Goal: Information Seeking & Learning: Learn about a topic

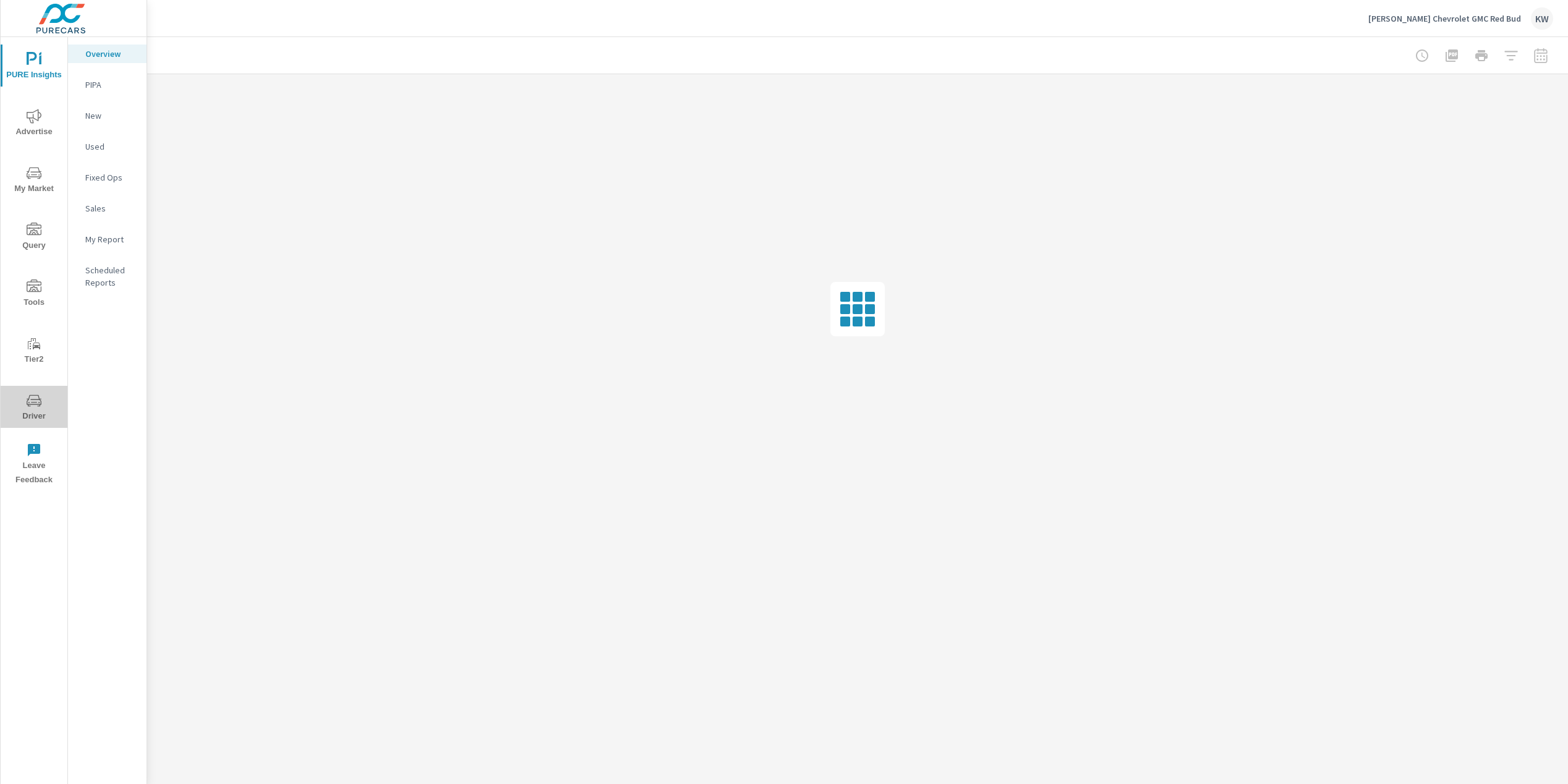
click at [44, 414] on span "Driver" at bounding box center [34, 409] width 59 height 30
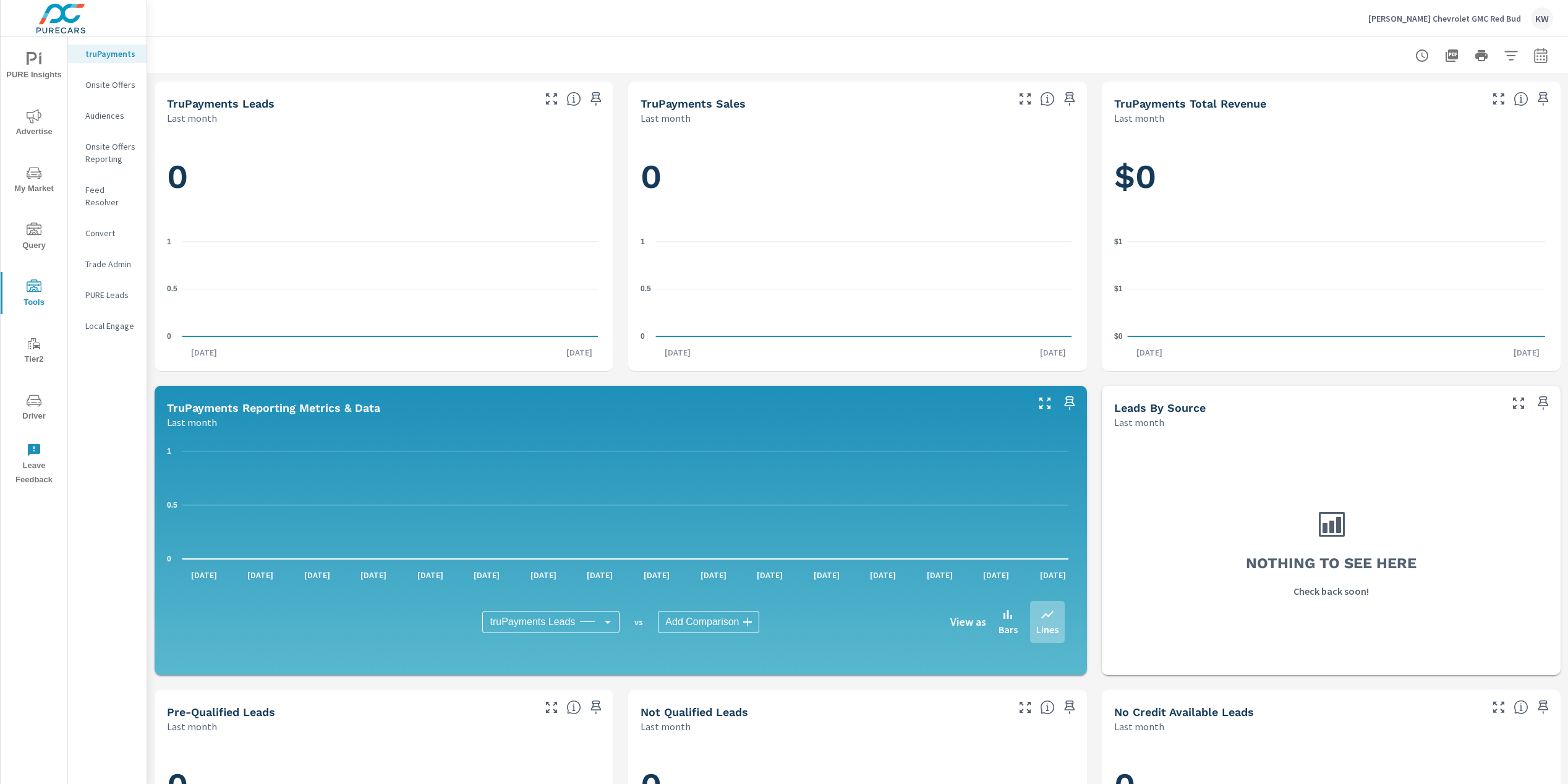
click at [113, 189] on p "Feed Resolver" at bounding box center [111, 196] width 51 height 25
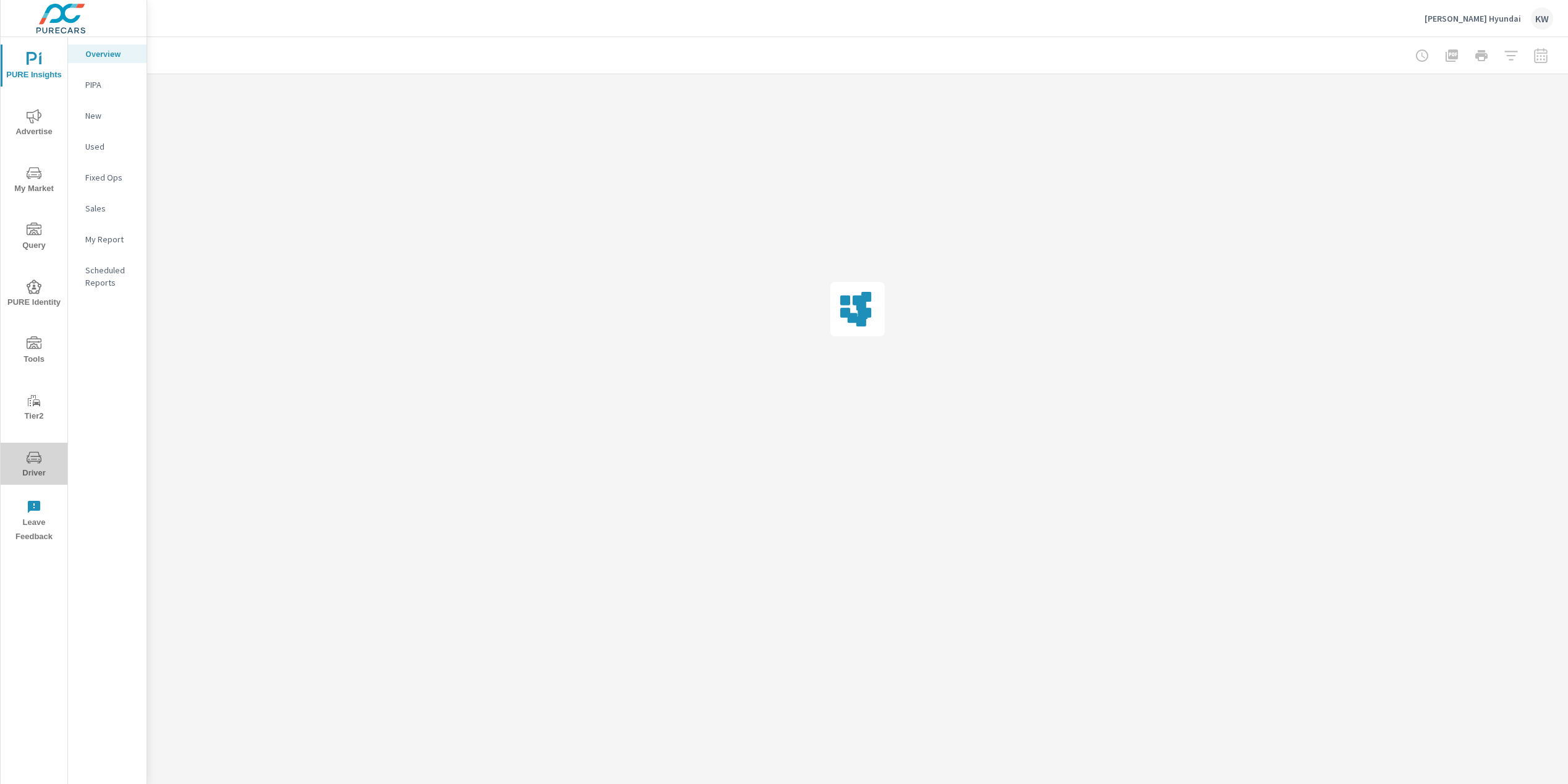
click at [39, 467] on span "Driver" at bounding box center [34, 466] width 59 height 30
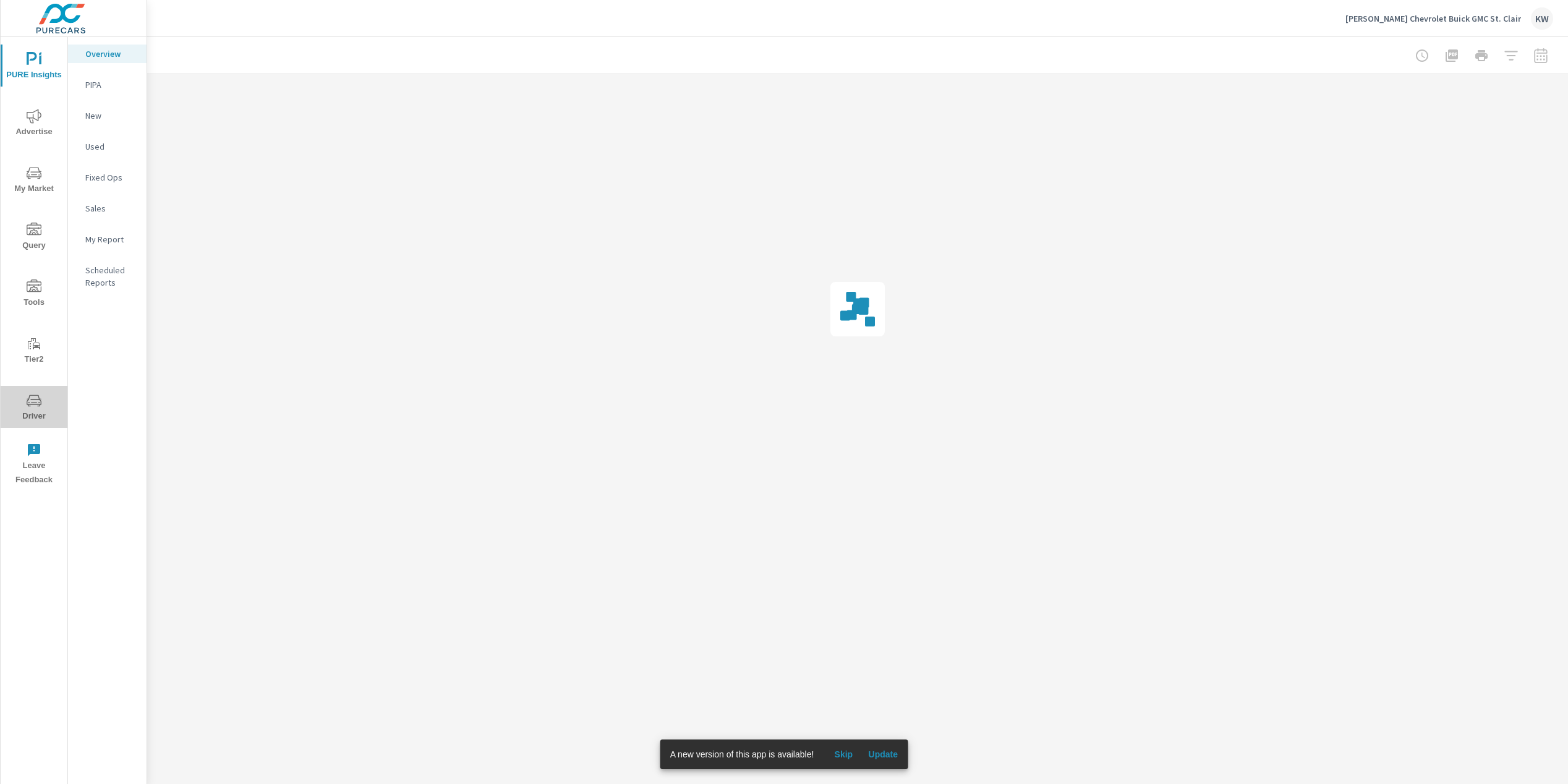
click at [33, 414] on span "Driver" at bounding box center [34, 409] width 59 height 30
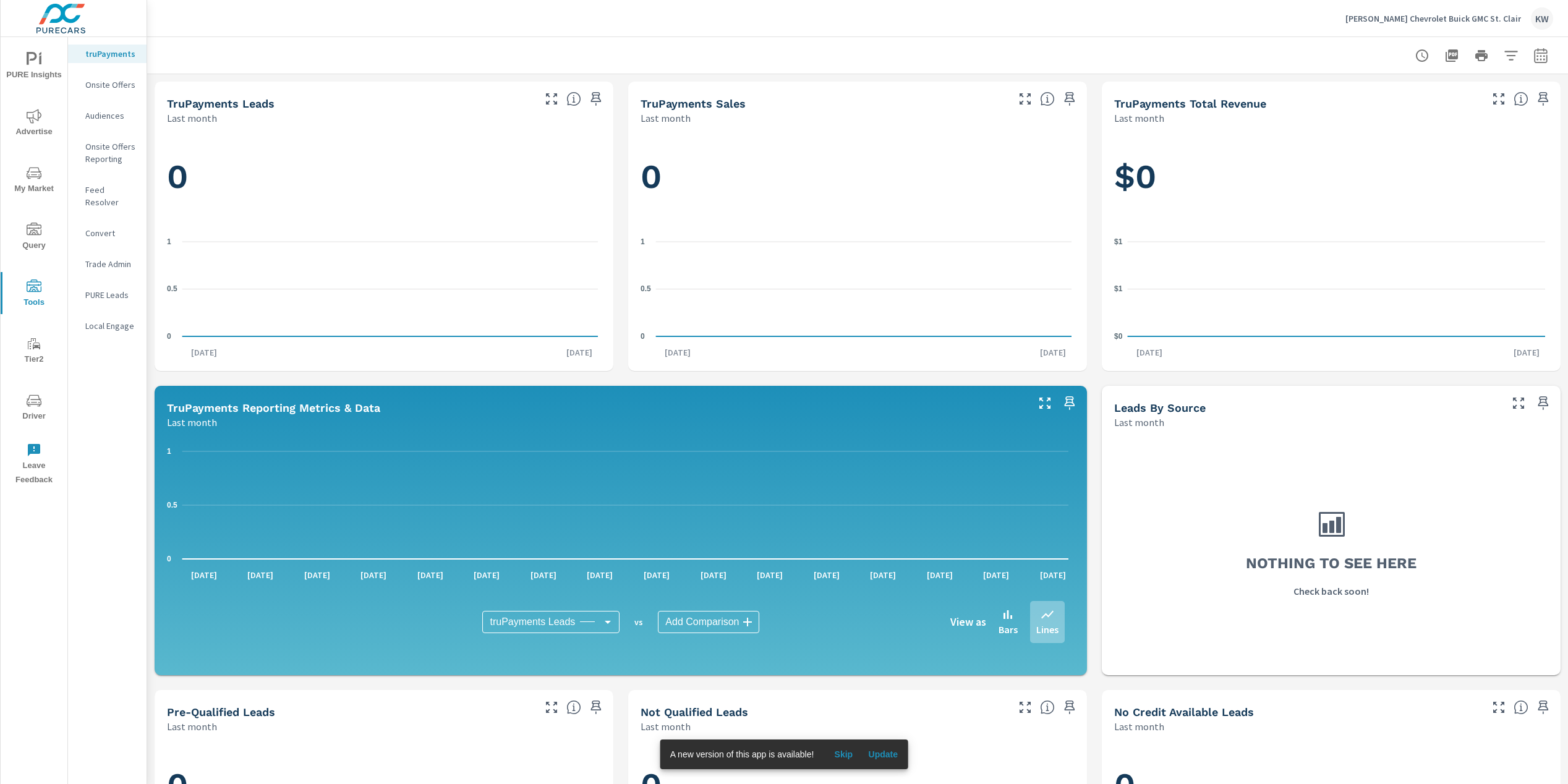
click at [113, 188] on p "Feed Resolver" at bounding box center [111, 196] width 51 height 25
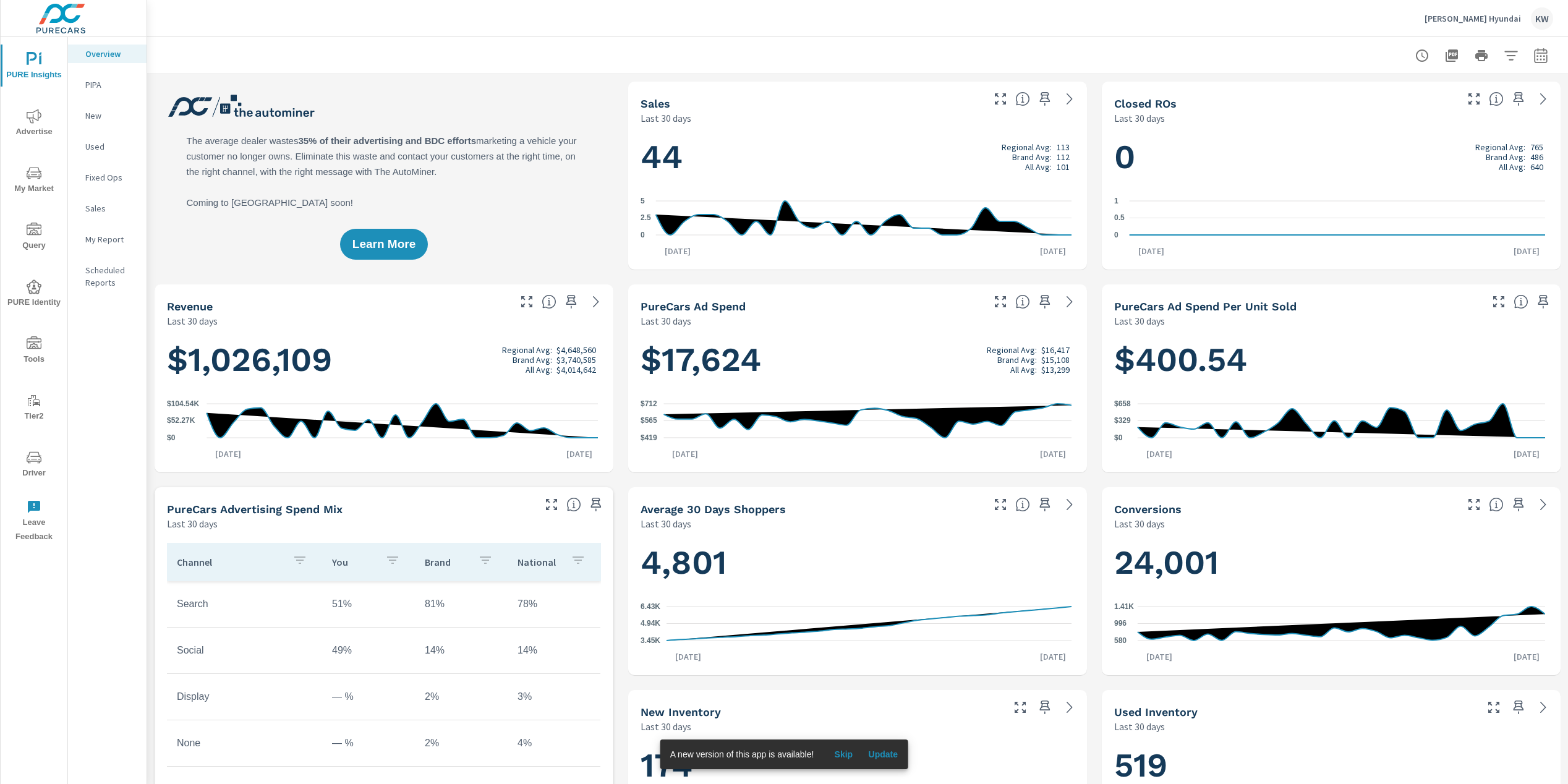
scroll to position [1, 0]
click at [35, 126] on span "Advertise" at bounding box center [34, 124] width 59 height 30
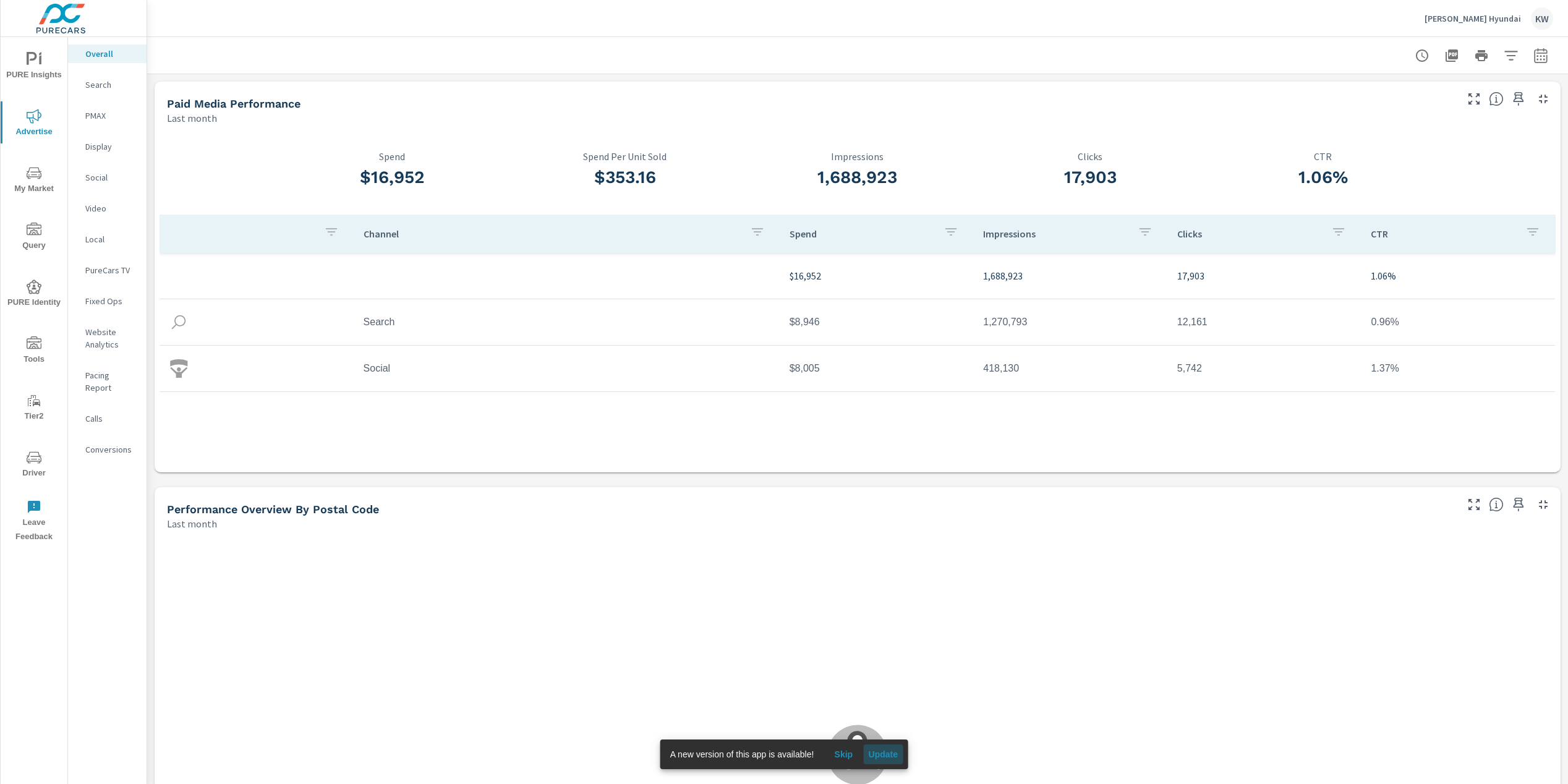
click at [888, 754] on span "Update" at bounding box center [883, 754] width 30 height 11
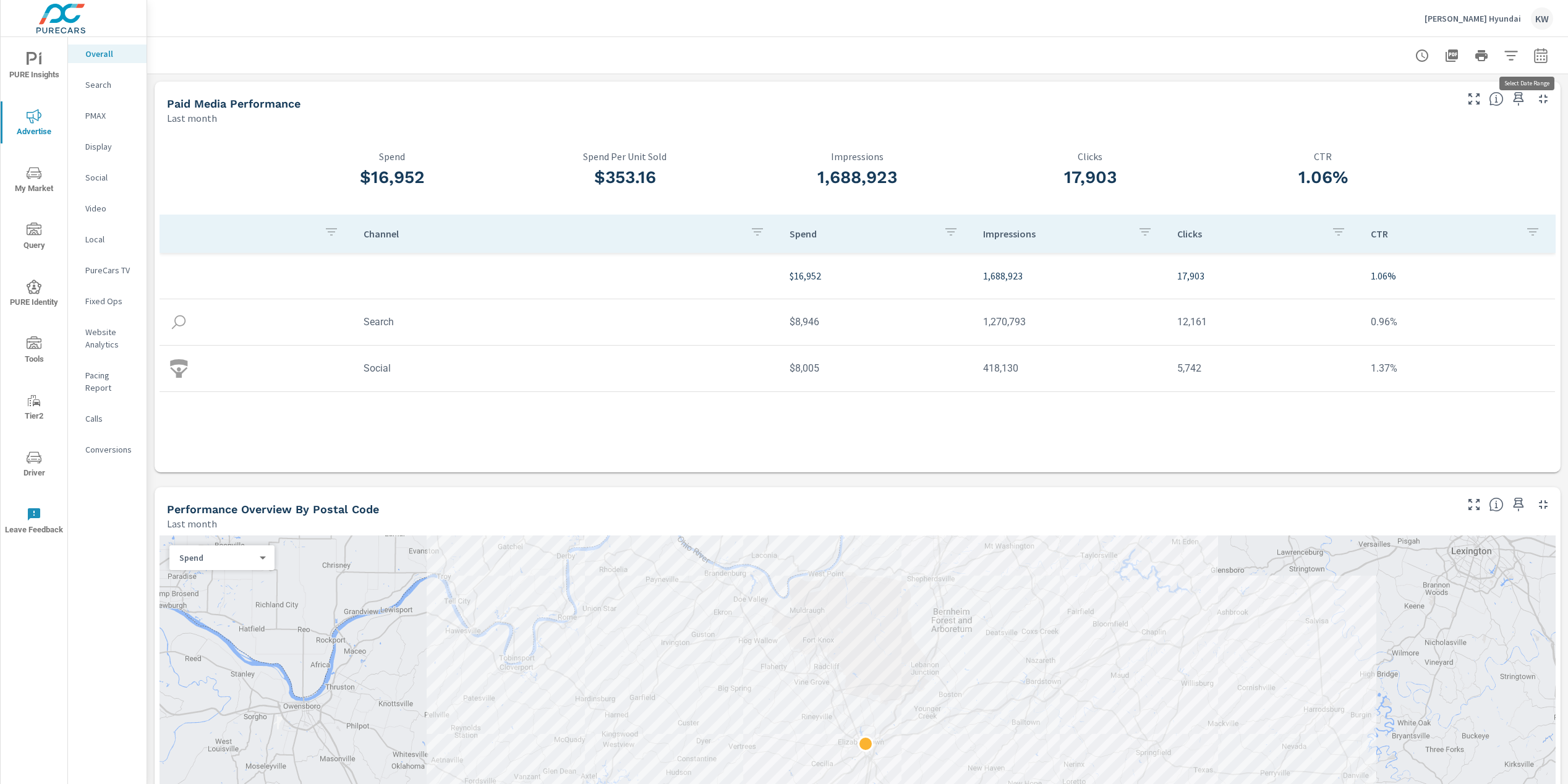
click at [1533, 56] on icon "button" at bounding box center [1541, 56] width 15 height 15
click at [1488, 107] on select "Custom Yesterday Last week Last 7 days Last 14 days Last 30 days Last 45 days L…" at bounding box center [1432, 108] width 124 height 25
select select "Month to date"
click at [1396, 175] on span "Apply" at bounding box center [1405, 175] width 51 height 12
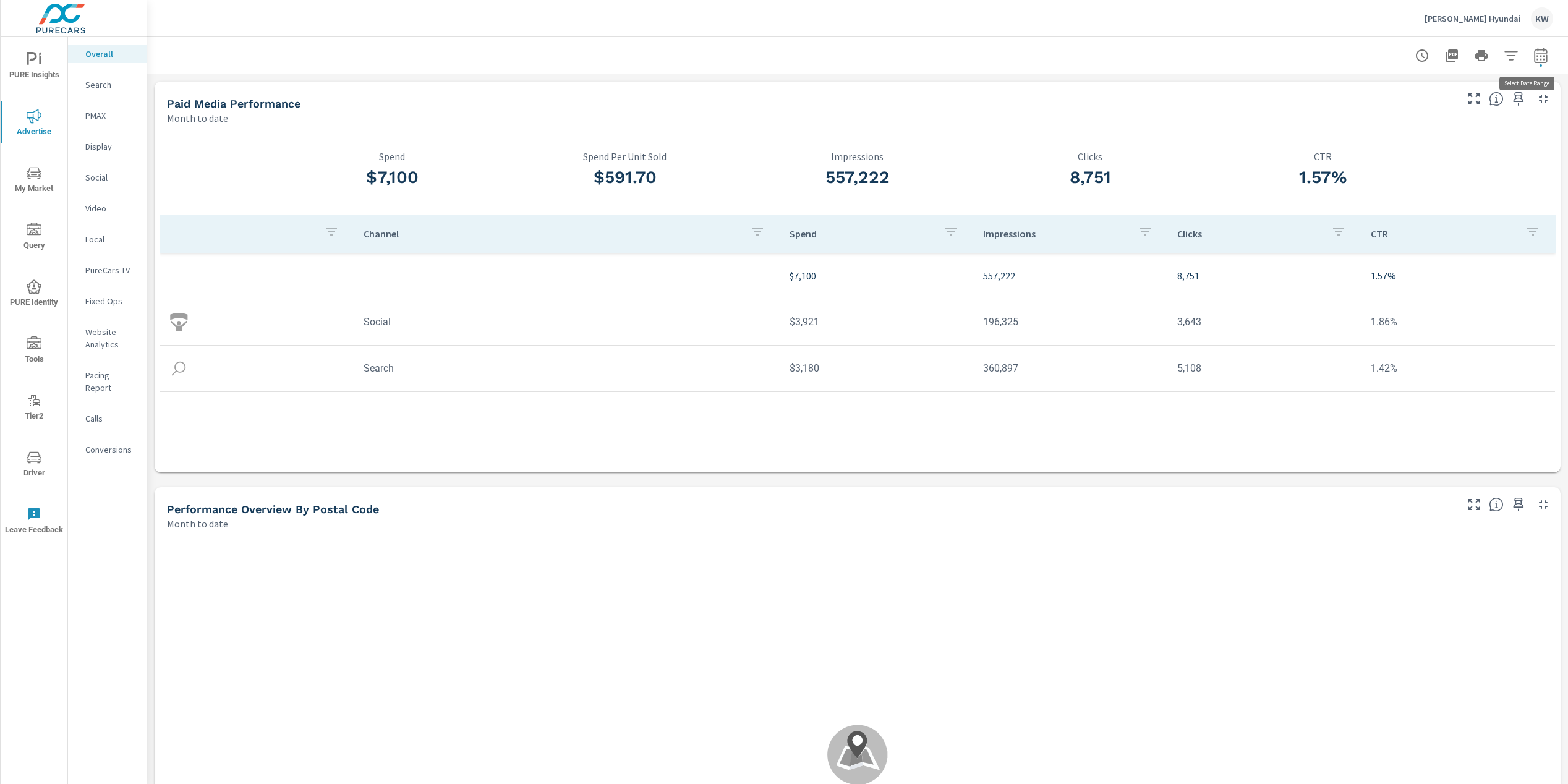
click at [1533, 58] on icon "button" at bounding box center [1541, 56] width 15 height 15
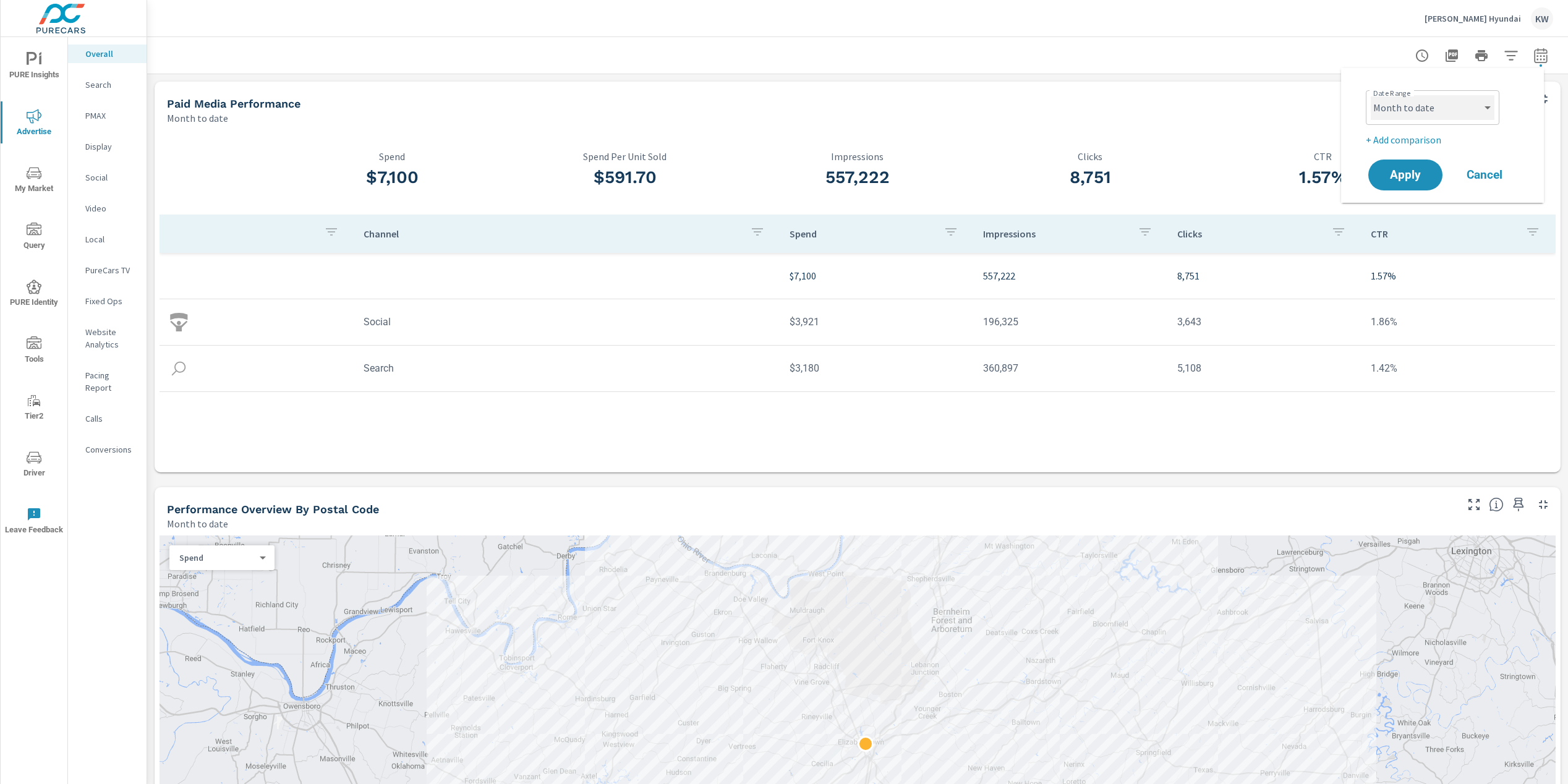
click at [1477, 106] on select "Custom Yesterday Last week Last 7 days Last 14 days Last 30 days Last 45 days L…" at bounding box center [1432, 108] width 124 height 25
select select "Last month"
click at [1415, 173] on span "Apply" at bounding box center [1405, 175] width 51 height 12
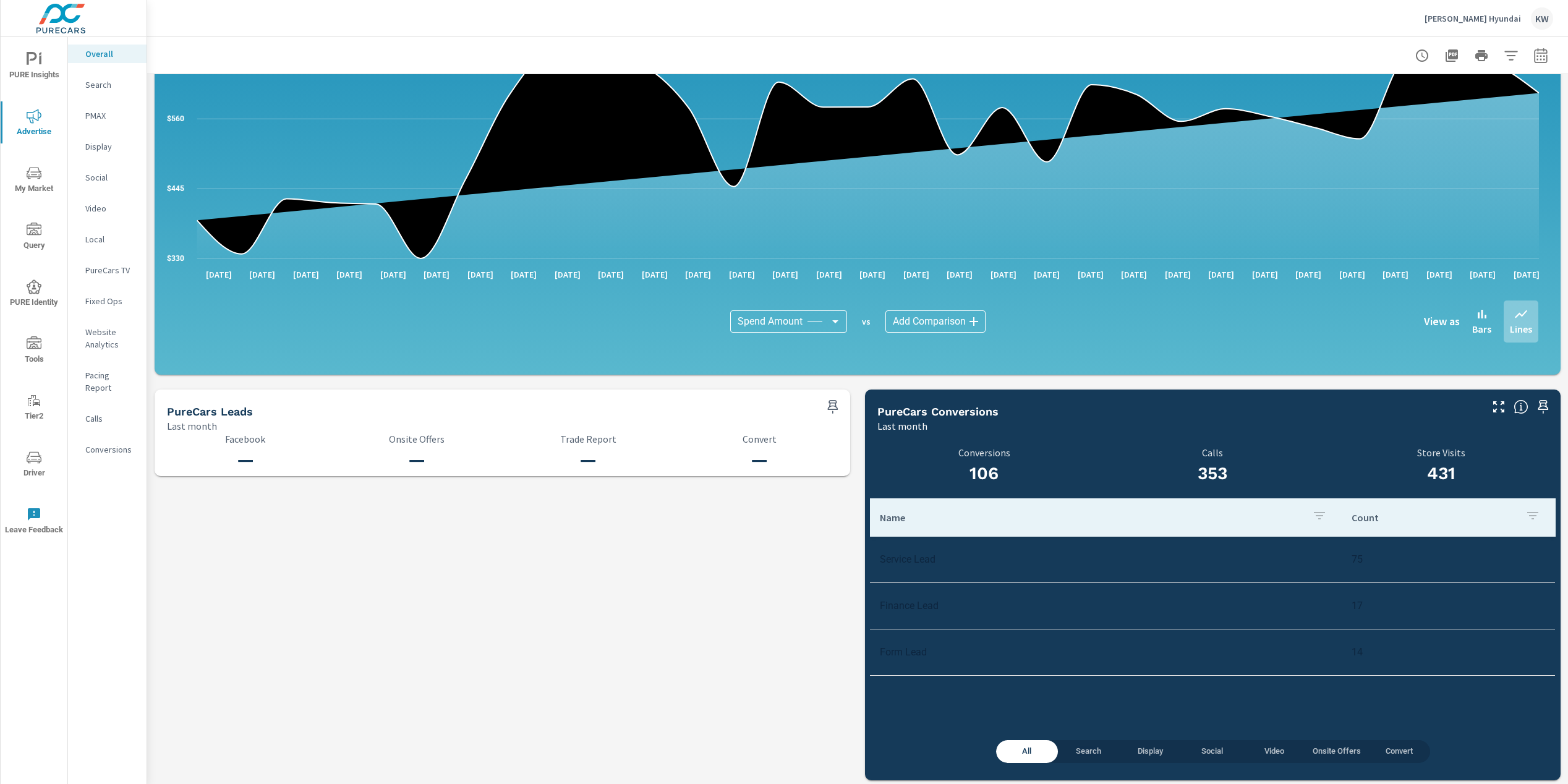
scroll to position [1014, 0]
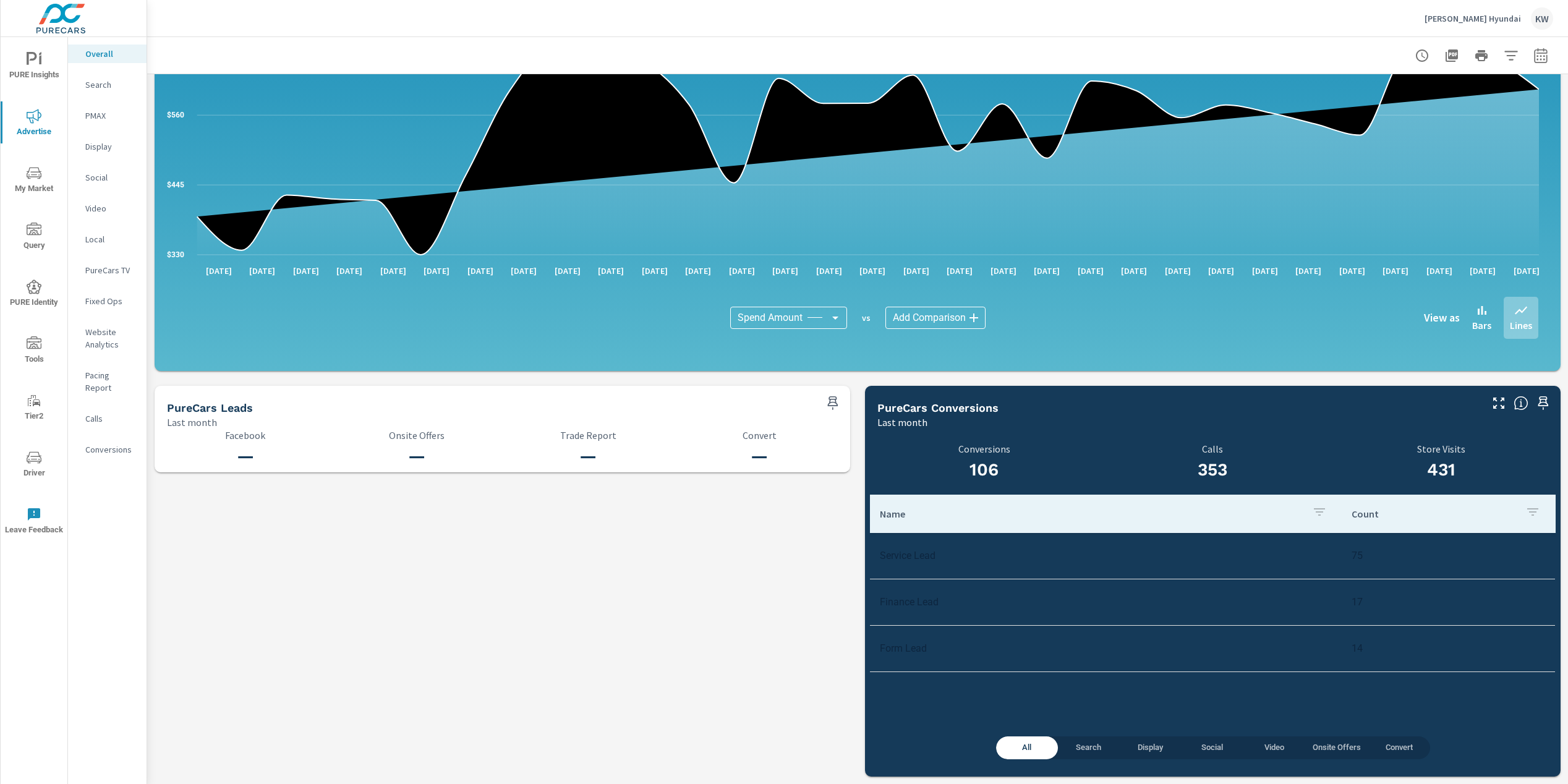
click at [975, 556] on td "Service Lead" at bounding box center [1105, 556] width 471 height 32
click at [949, 595] on td "Finance Lead" at bounding box center [1105, 602] width 471 height 32
click at [946, 655] on td "Form Lead" at bounding box center [1105, 649] width 471 height 32
click at [100, 341] on p "Website Analytics" at bounding box center [111, 338] width 51 height 25
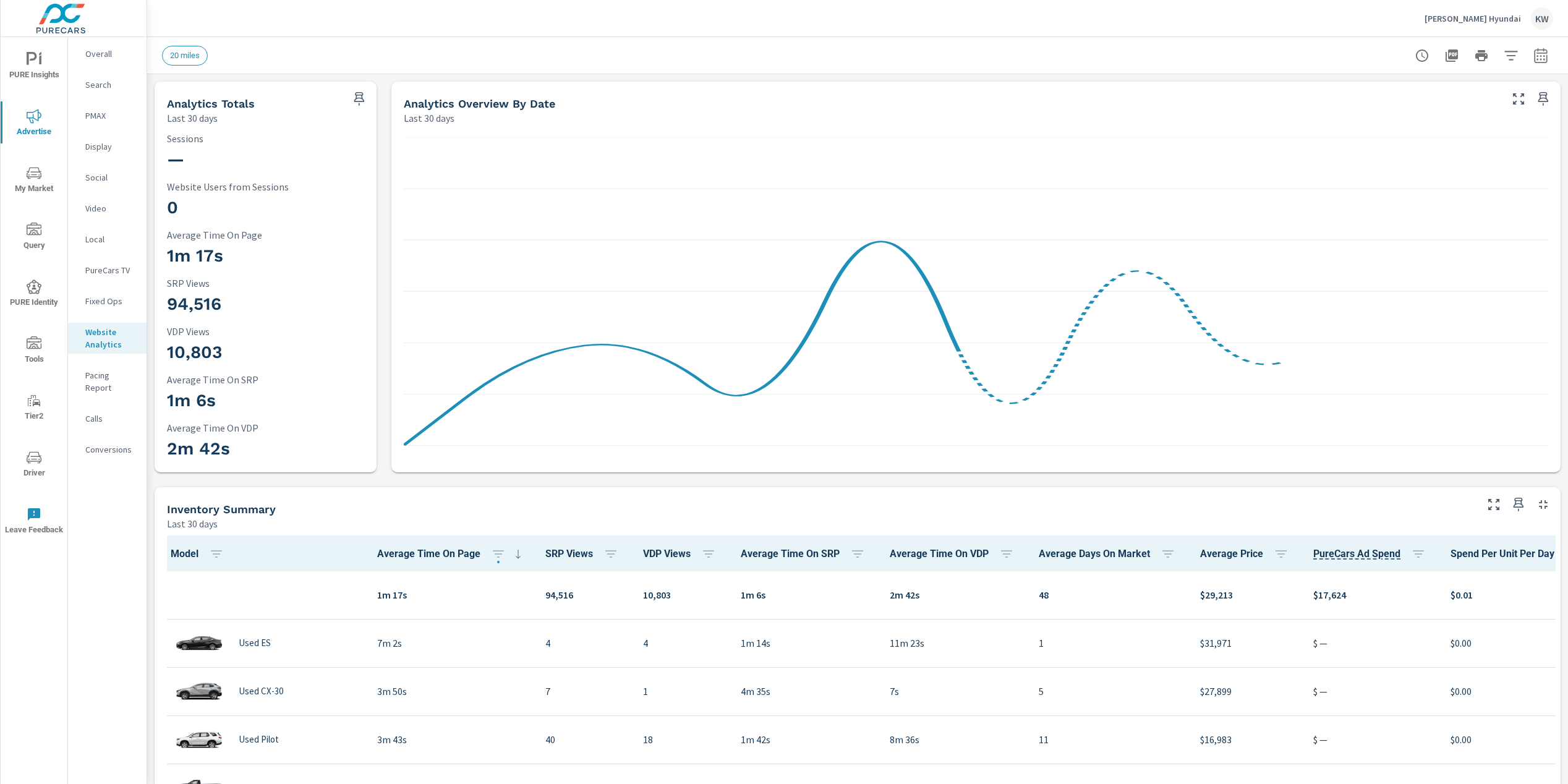
scroll to position [1, 0]
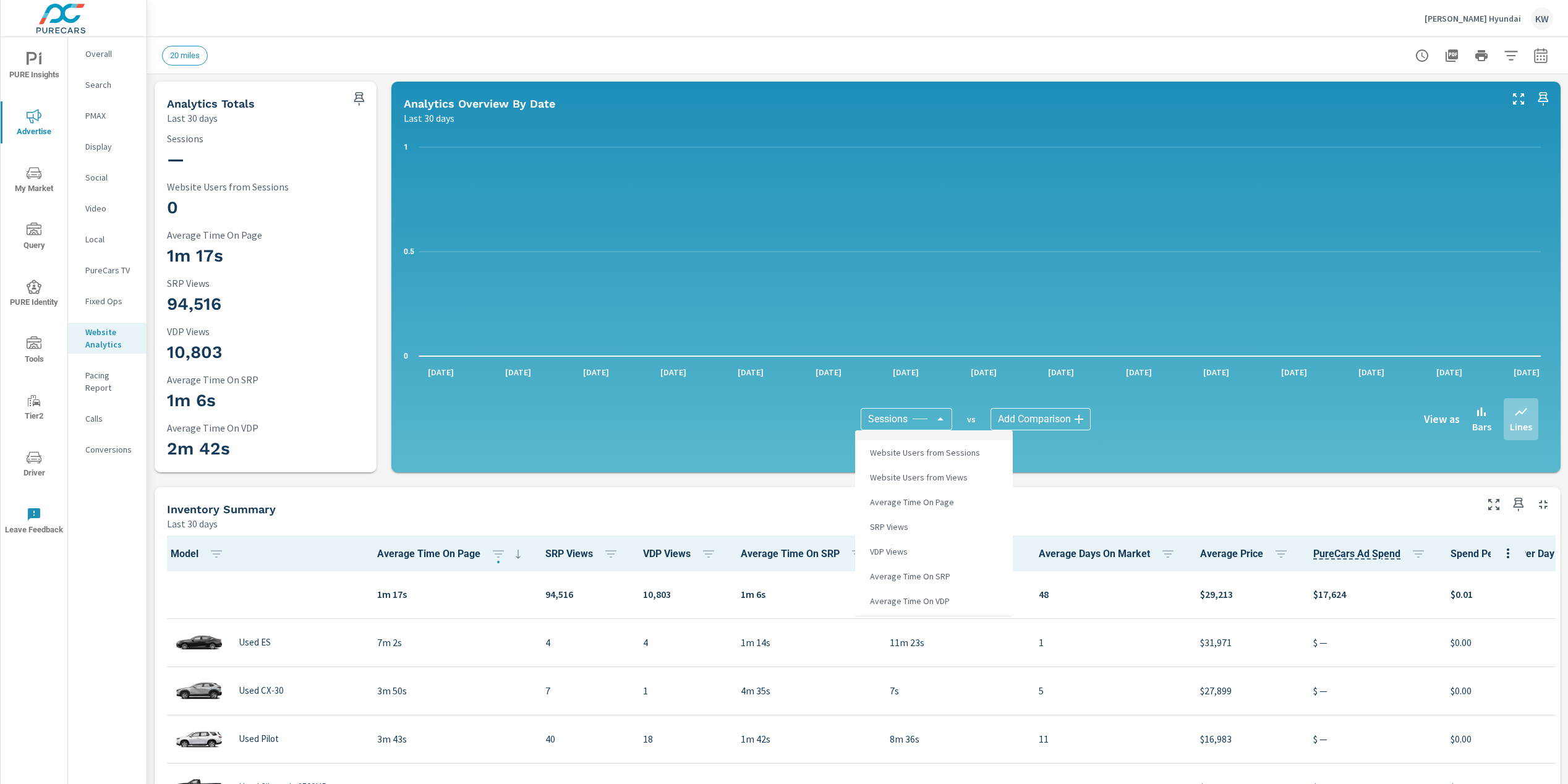
click at [936, 417] on body "PURE Insights Advertise My Market Query PURE Identity Tools Tier2 Driver Leave …" at bounding box center [784, 392] width 1568 height 784
click at [967, 602] on span "PureCars Ad Spend Per Unit Sold" at bounding box center [929, 604] width 129 height 17
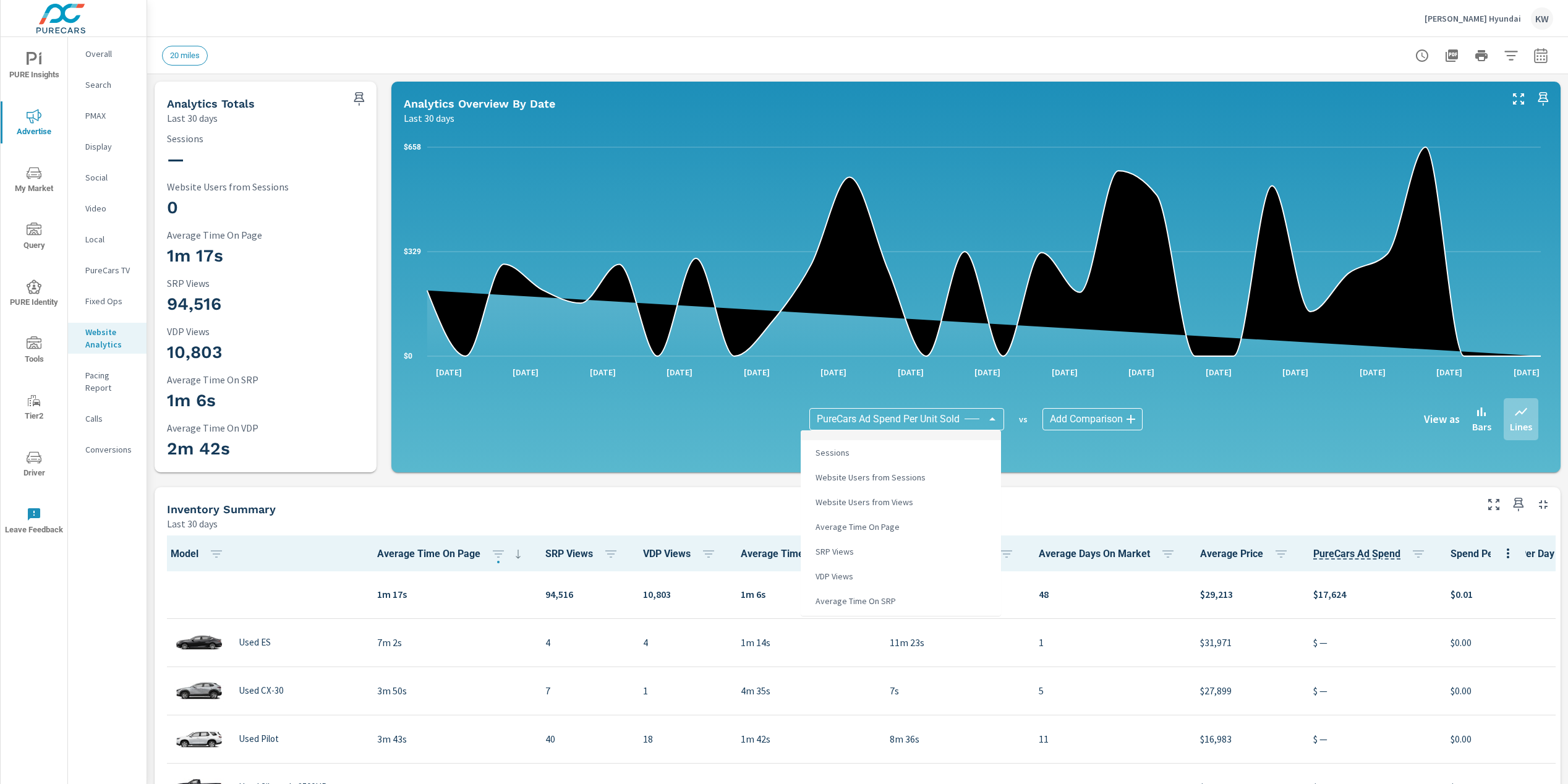
click at [989, 422] on body "PURE Insights Advertise My Market Query PURE Identity Tools Tier2 Driver Leave …" at bounding box center [784, 392] width 1568 height 784
click at [894, 455] on li "Sessions" at bounding box center [900, 453] width 200 height 25
type input "Sessions"
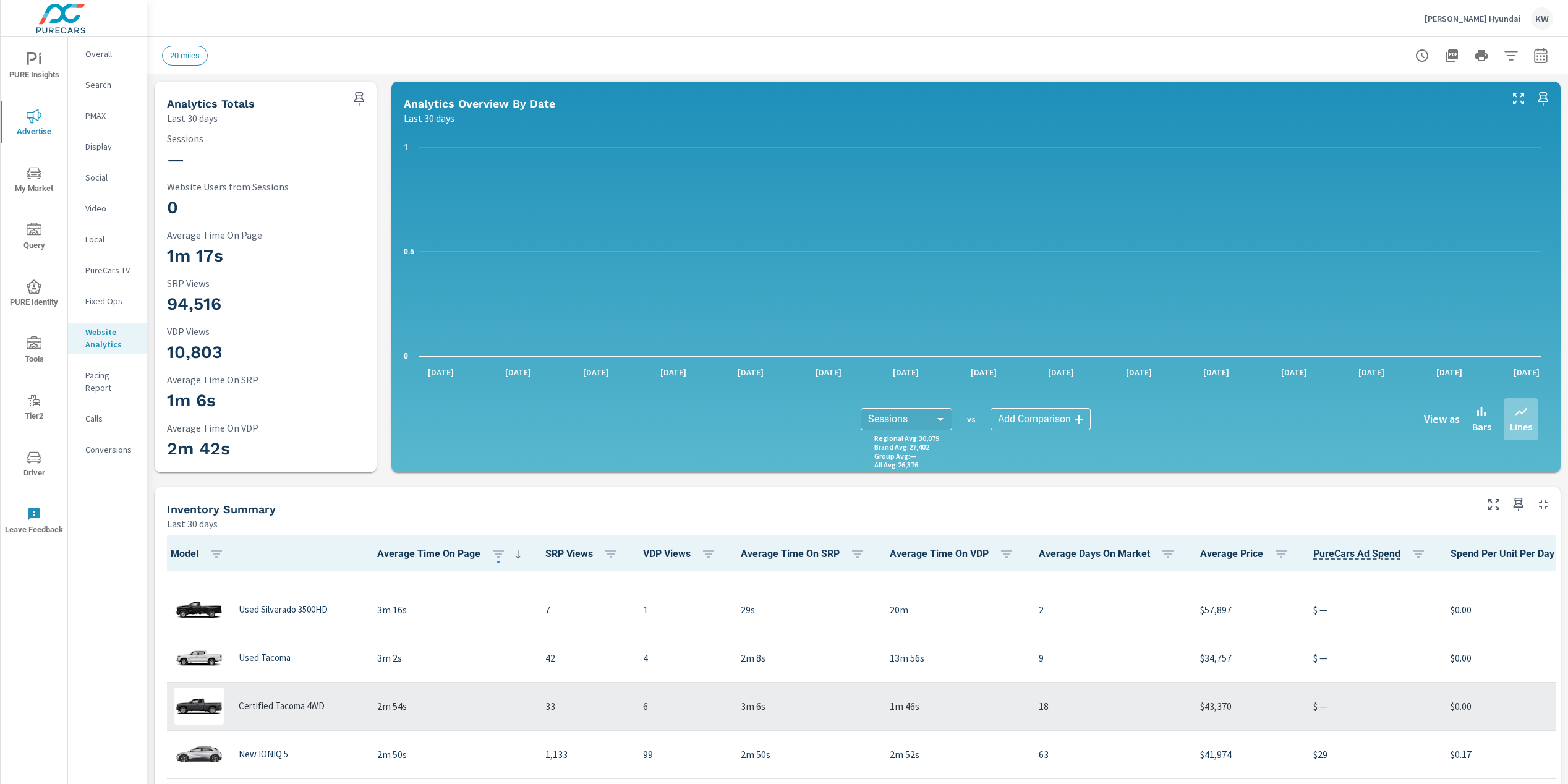
scroll to position [198, 0]
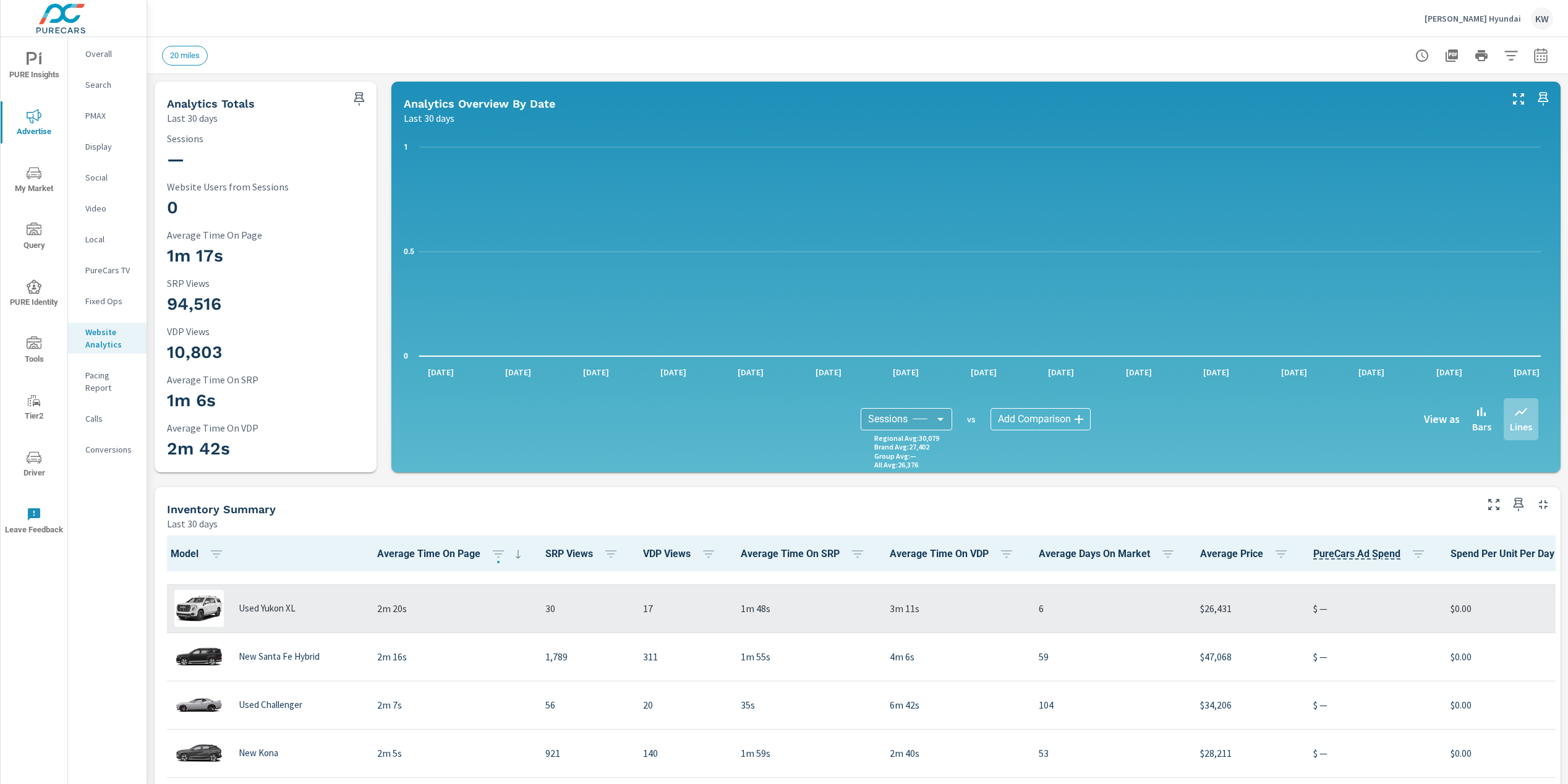
scroll to position [570, 0]
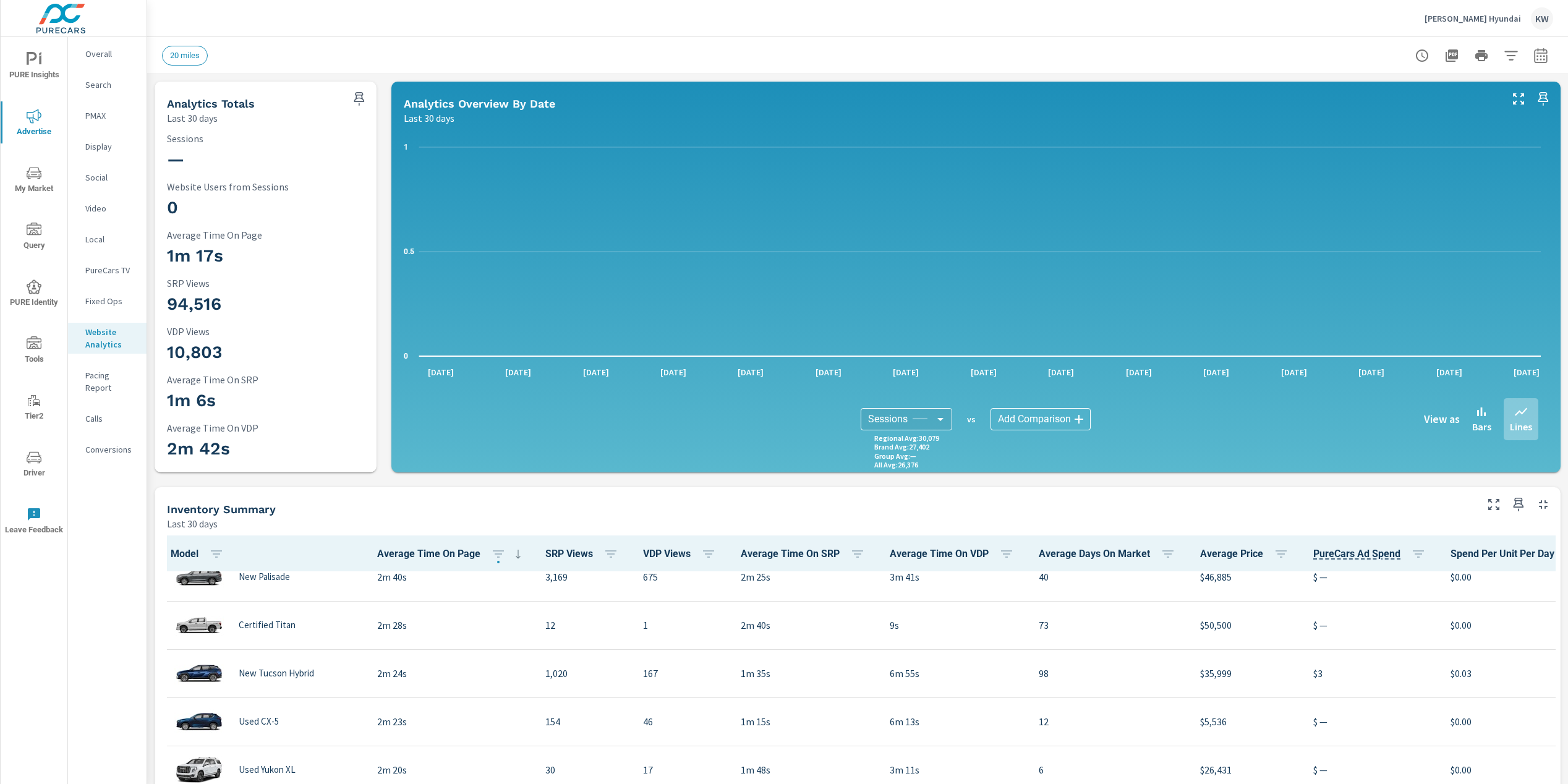
scroll to position [408, 0]
click at [613, 514] on div "Inventory Summary" at bounding box center [821, 509] width 1307 height 14
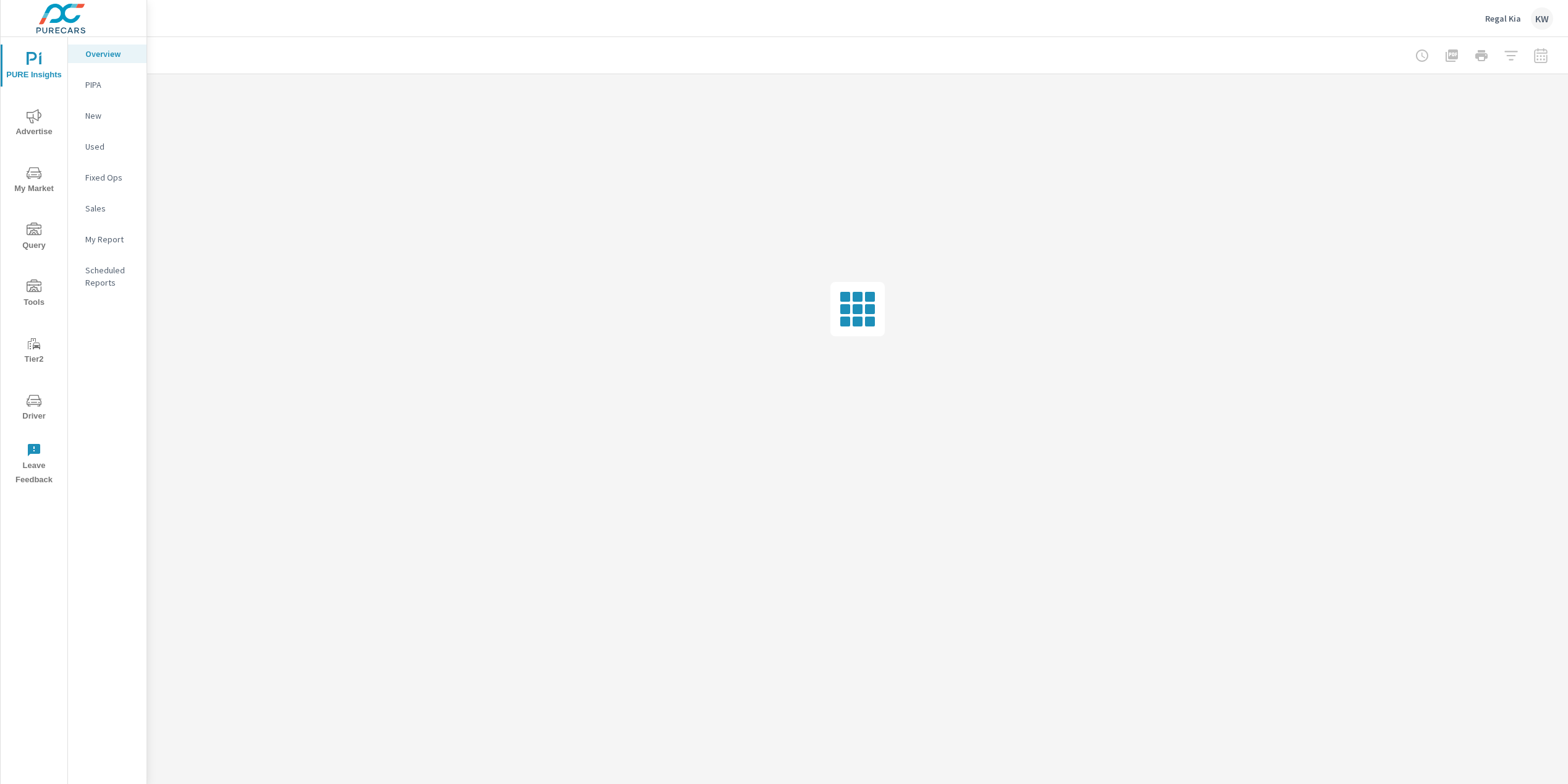
click at [28, 411] on span "Driver" at bounding box center [34, 409] width 59 height 30
click at [35, 466] on span "Driver" at bounding box center [34, 466] width 59 height 30
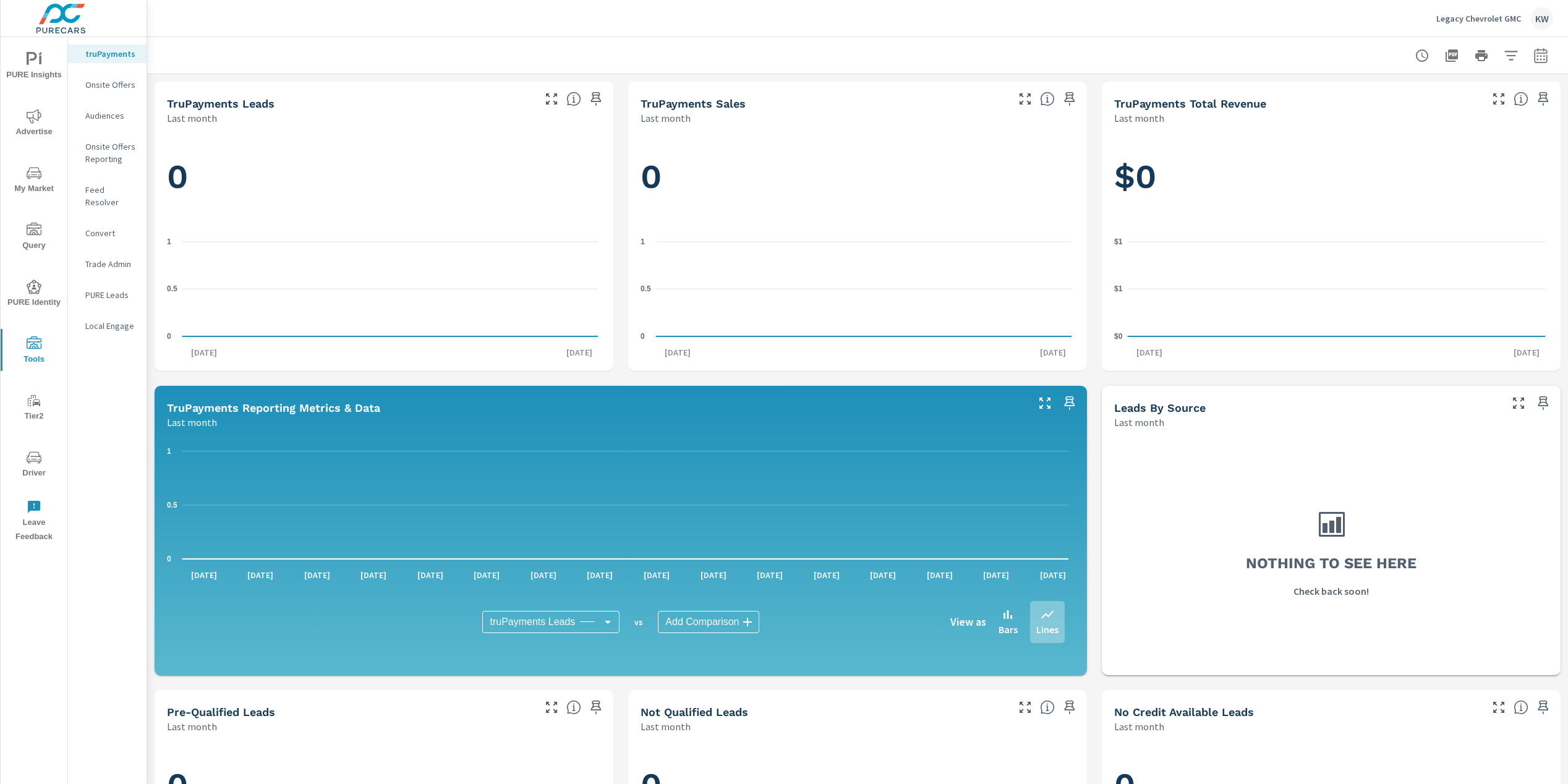
click at [113, 189] on p "Feed Resolver" at bounding box center [111, 196] width 51 height 25
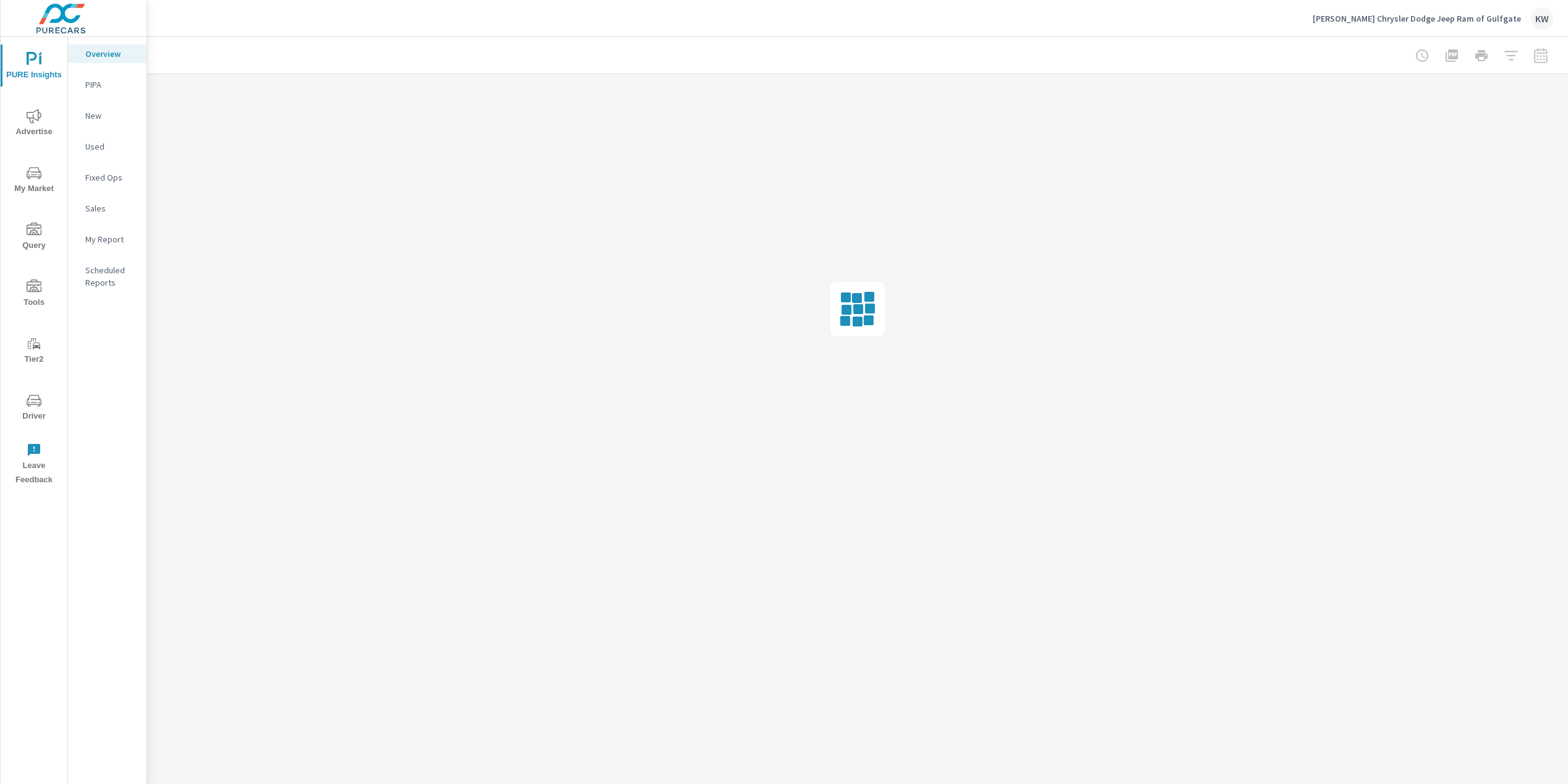
click at [43, 291] on span "Tools" at bounding box center [34, 295] width 59 height 30
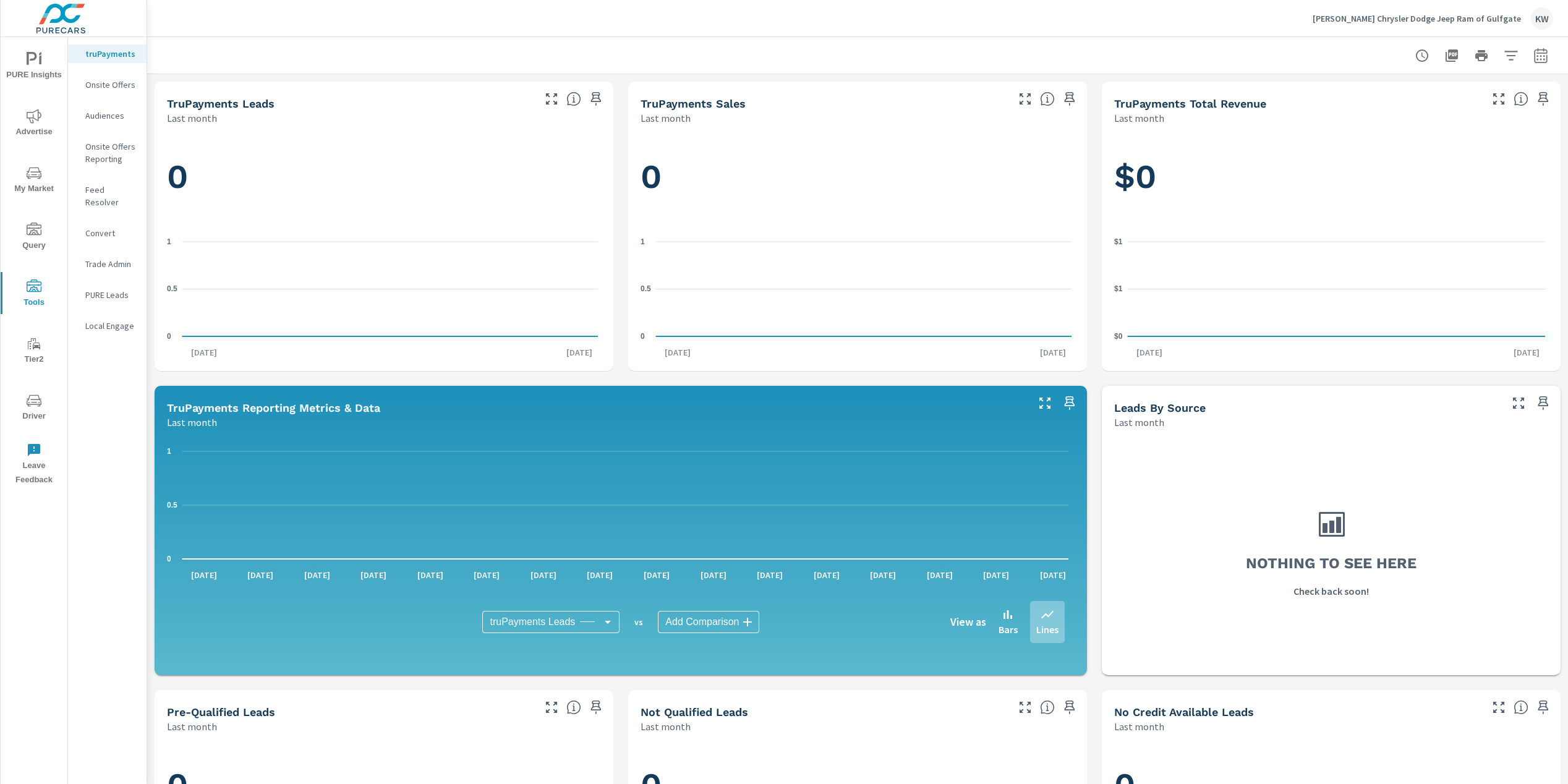
click at [111, 188] on p "Feed Resolver" at bounding box center [111, 196] width 51 height 25
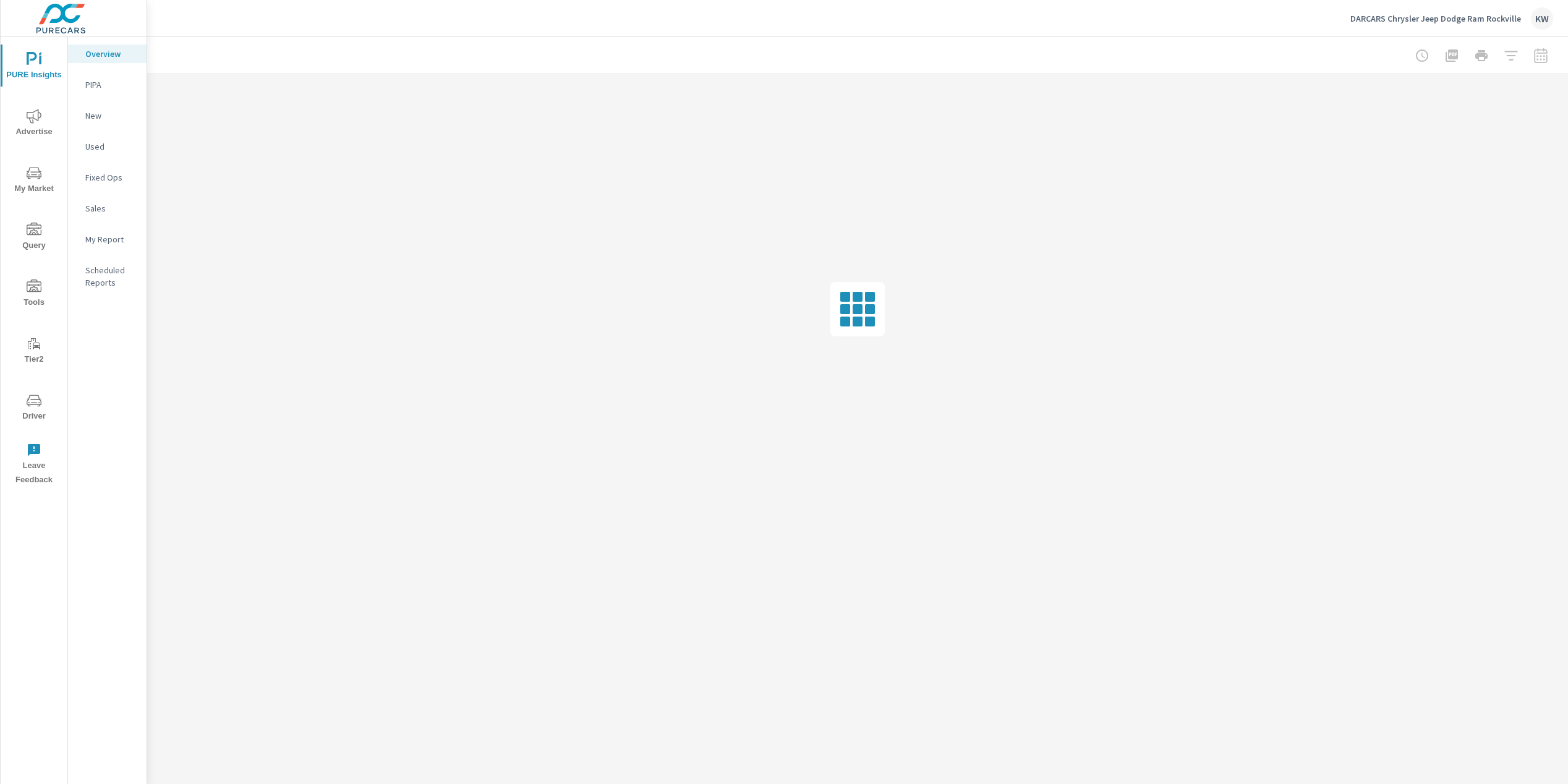
click at [35, 357] on span "Tier2" at bounding box center [34, 351] width 59 height 30
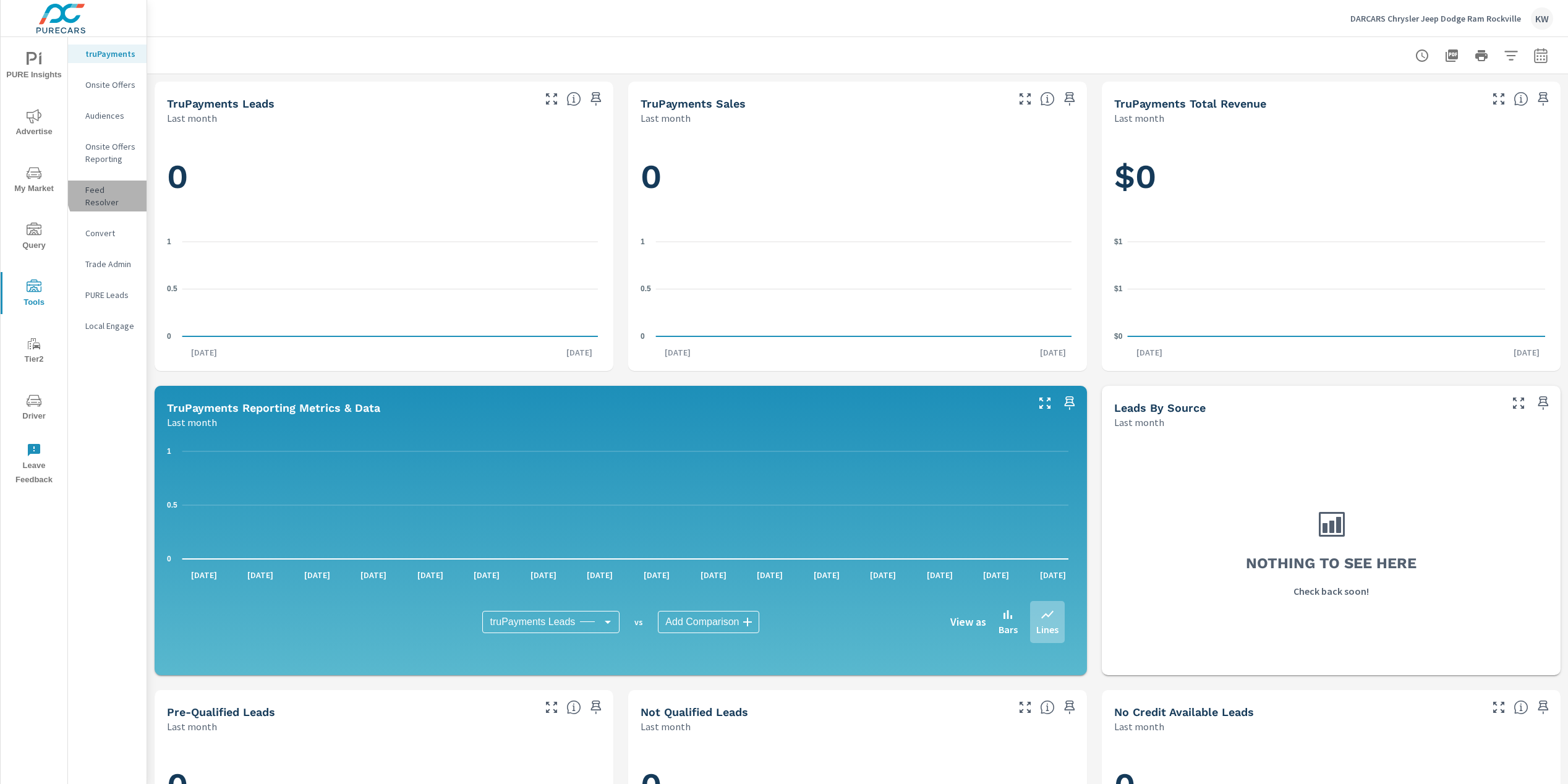
click at [117, 192] on p "Feed Resolver" at bounding box center [111, 196] width 51 height 25
